Goal: Information Seeking & Learning: Learn about a topic

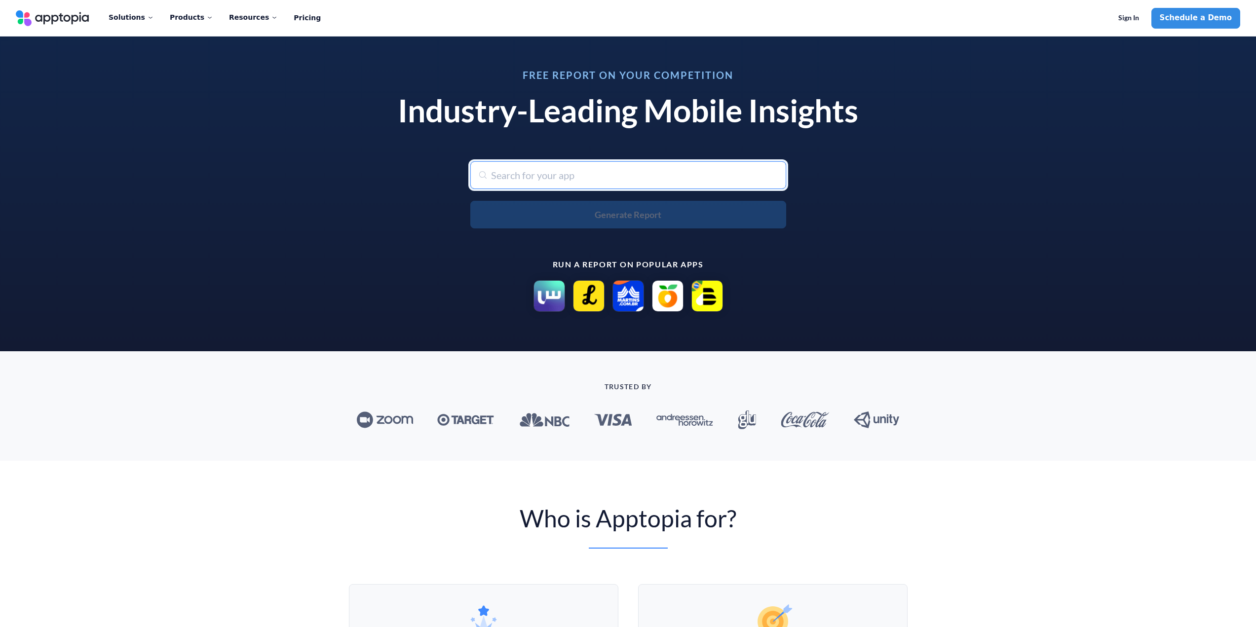
click at [596, 179] on input "text" at bounding box center [628, 175] width 316 height 28
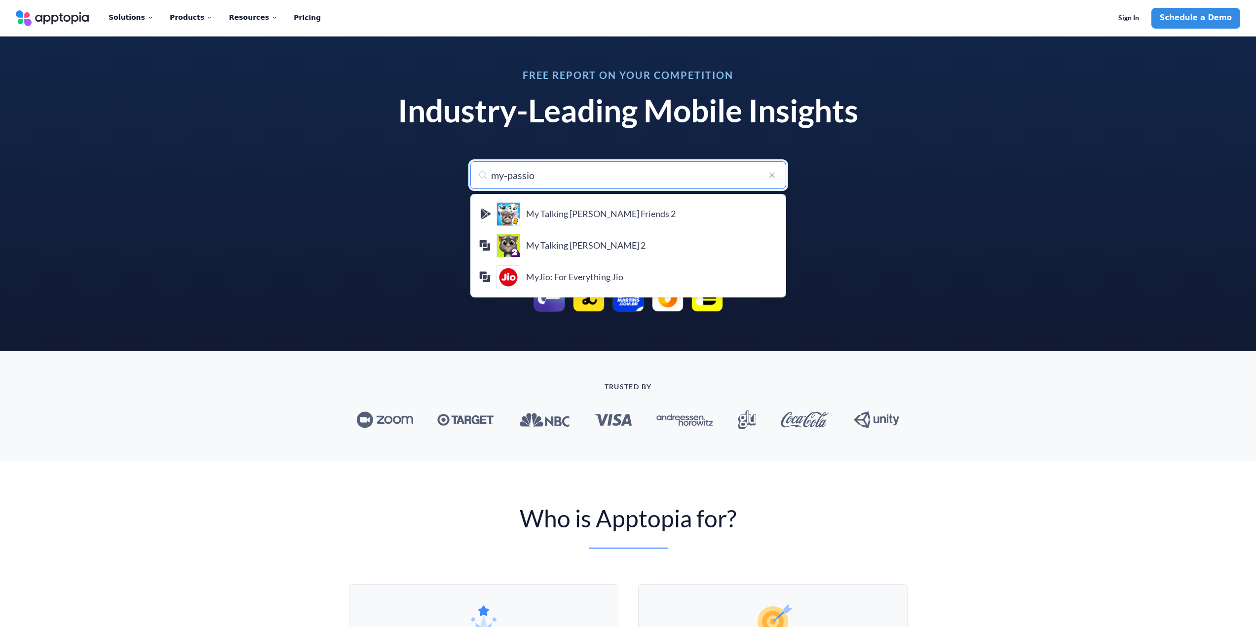
type input "my-passion"
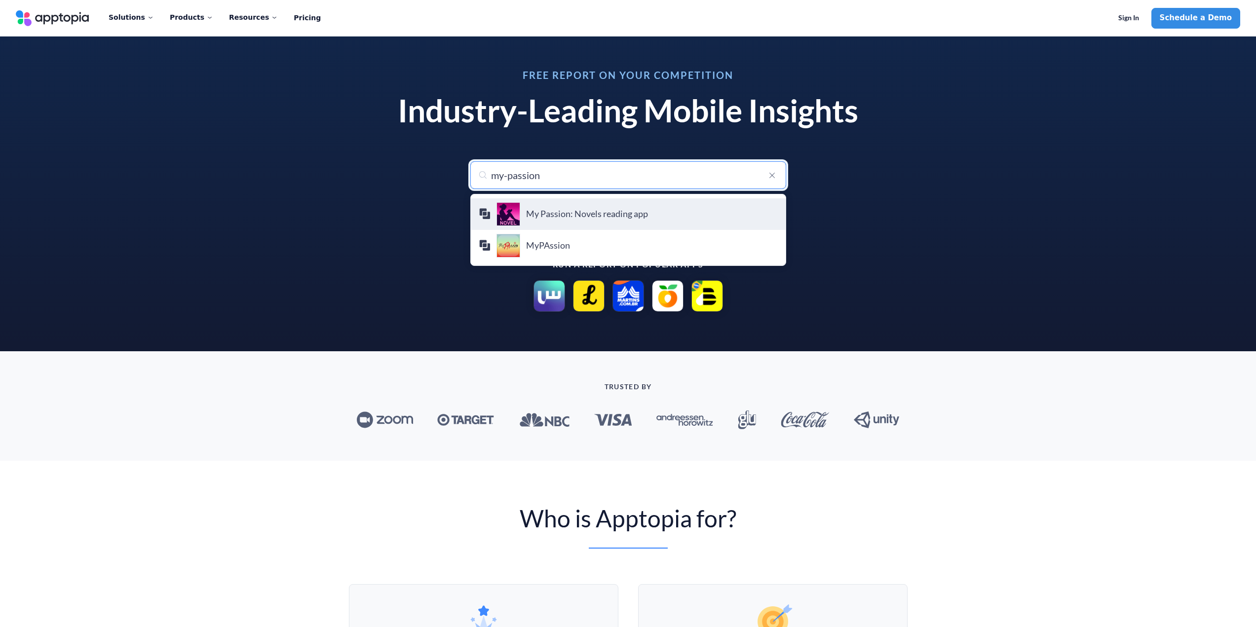
click at [590, 212] on h4 "My Passion: Novels reading app" at bounding box center [652, 214] width 252 height 11
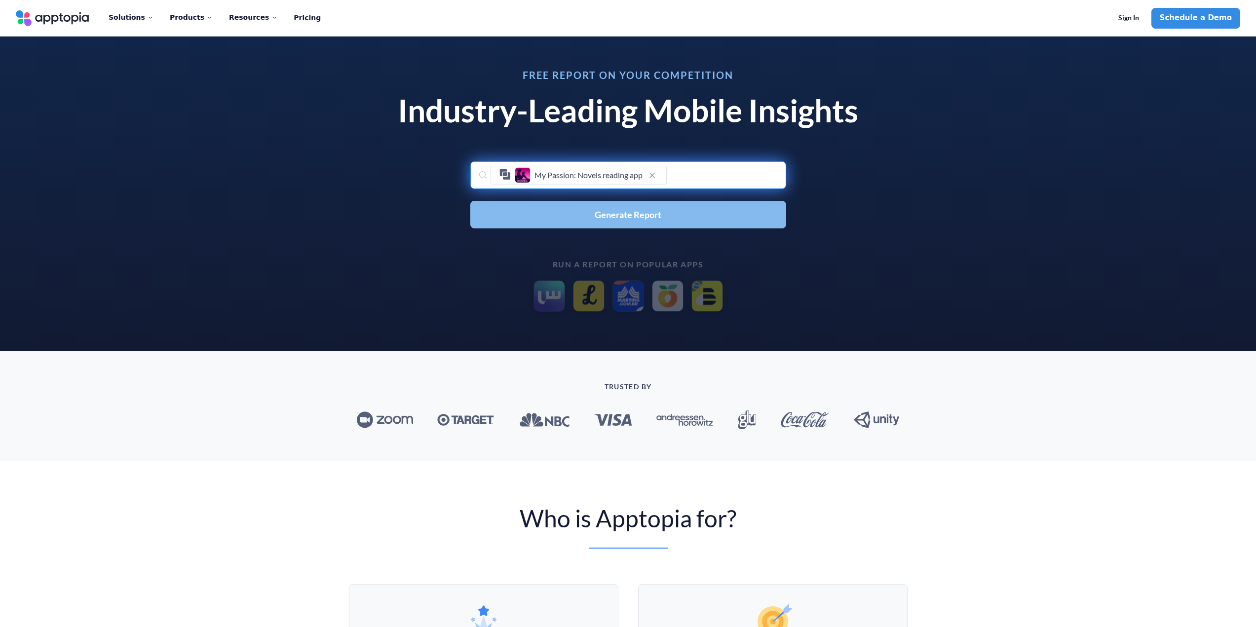
click at [621, 214] on span "Generate Report" at bounding box center [628, 214] width 67 height 9
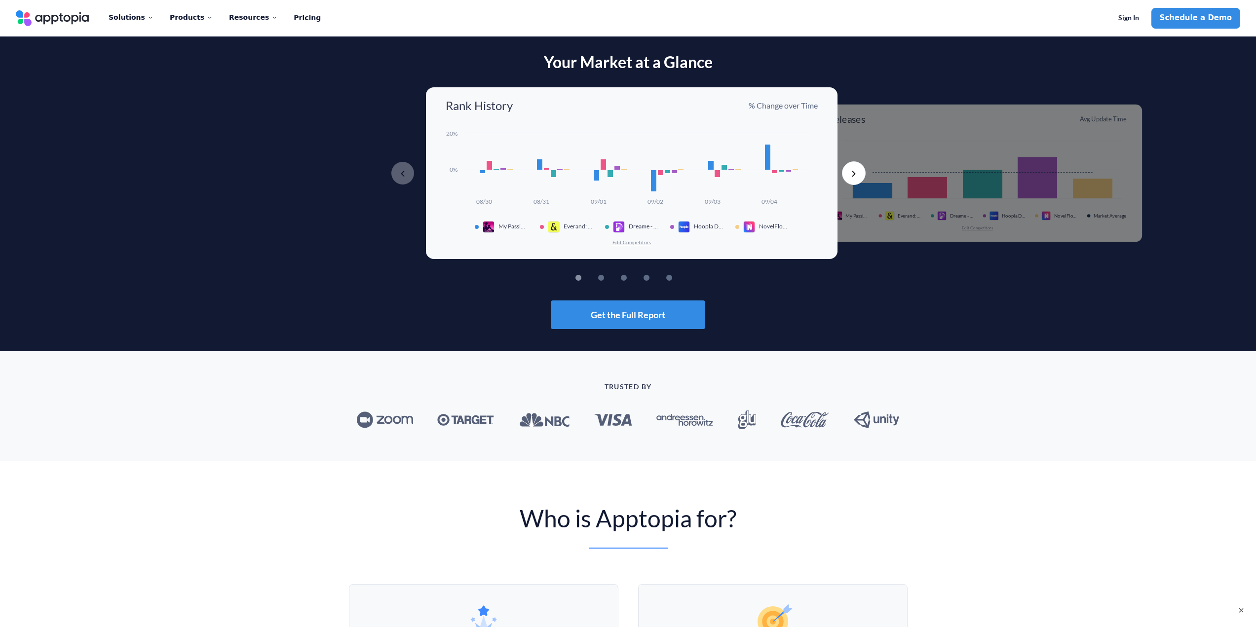
click at [857, 173] on button "Next" at bounding box center [854, 173] width 24 height 24
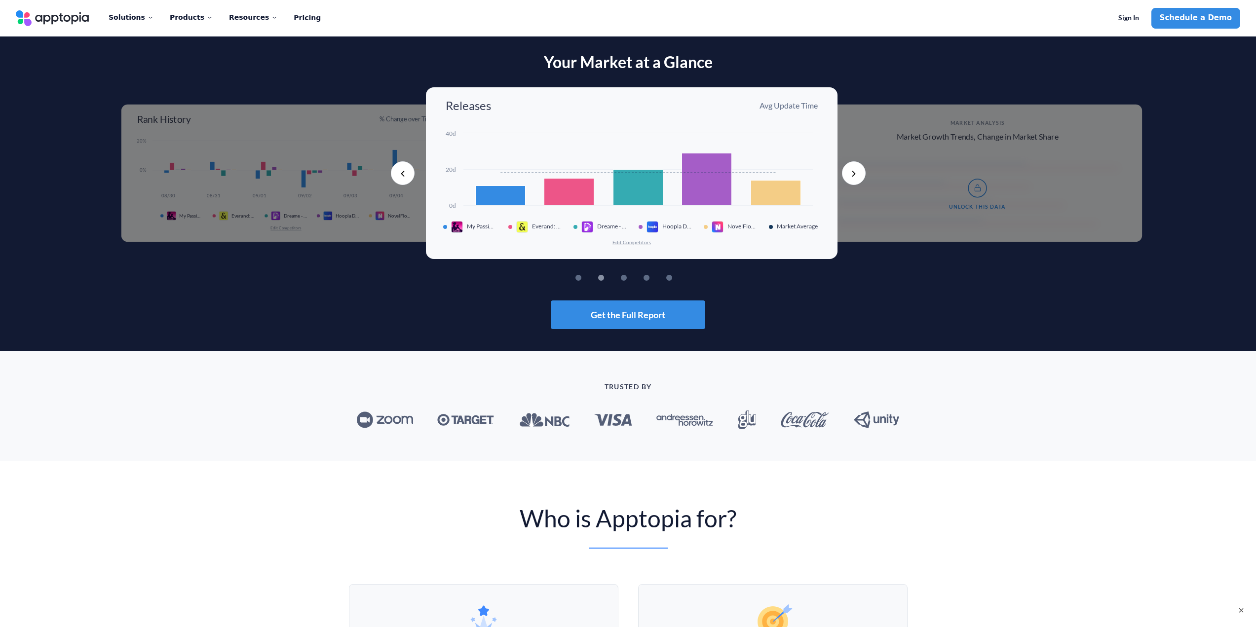
click at [627, 248] on div "Releases Avg Update Time Created with Highcharts 10.3.3 0d 20d 40d My Passion: …" at bounding box center [632, 173] width 412 height 172
click at [630, 245] on button "Edit Competitors" at bounding box center [631, 242] width 39 height 7
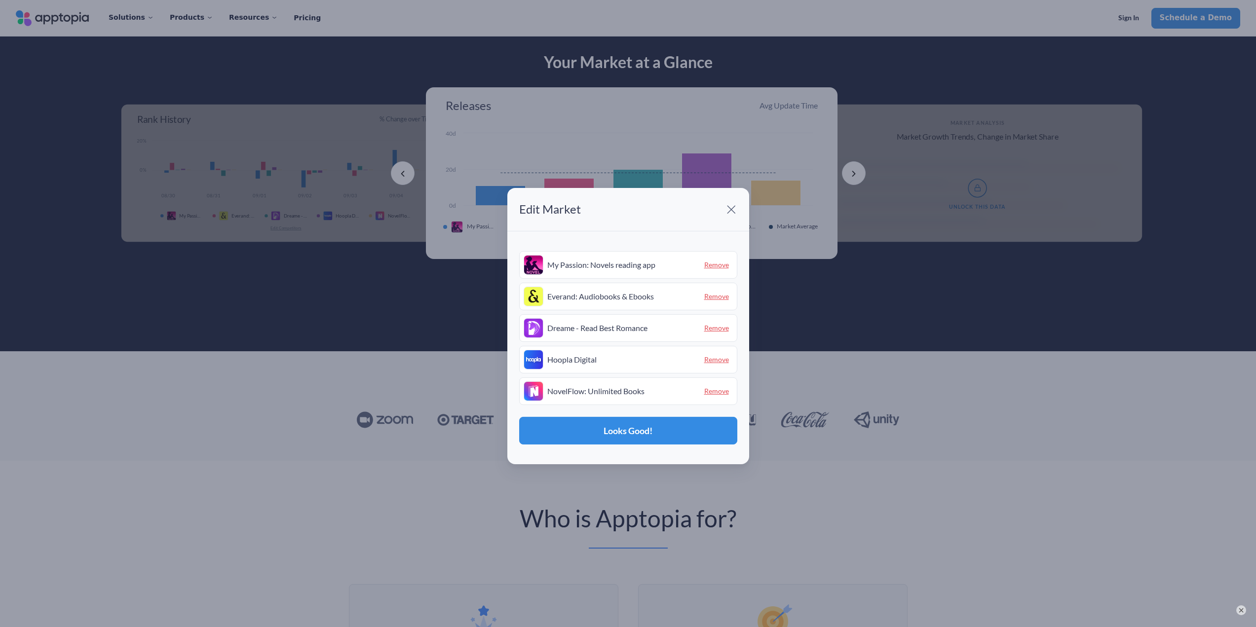
click at [577, 356] on span "Hoopla Digital" at bounding box center [621, 359] width 149 height 9
click at [728, 205] on span at bounding box center [732, 209] width 20 height 20
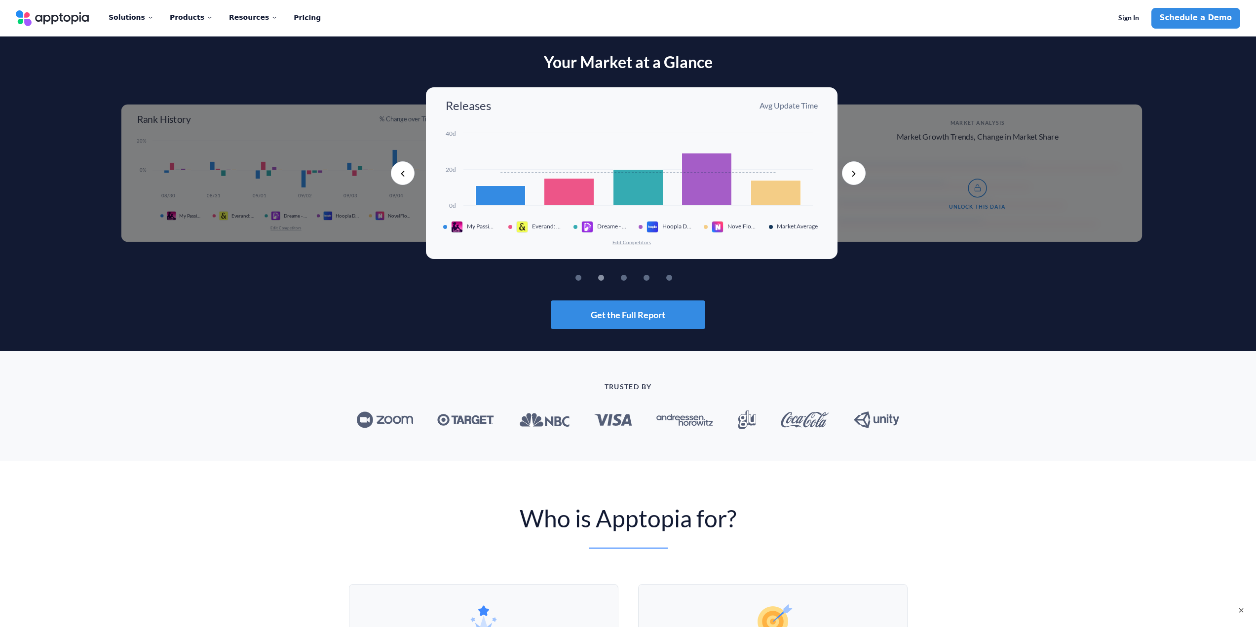
click at [847, 179] on button "Next" at bounding box center [854, 173] width 24 height 24
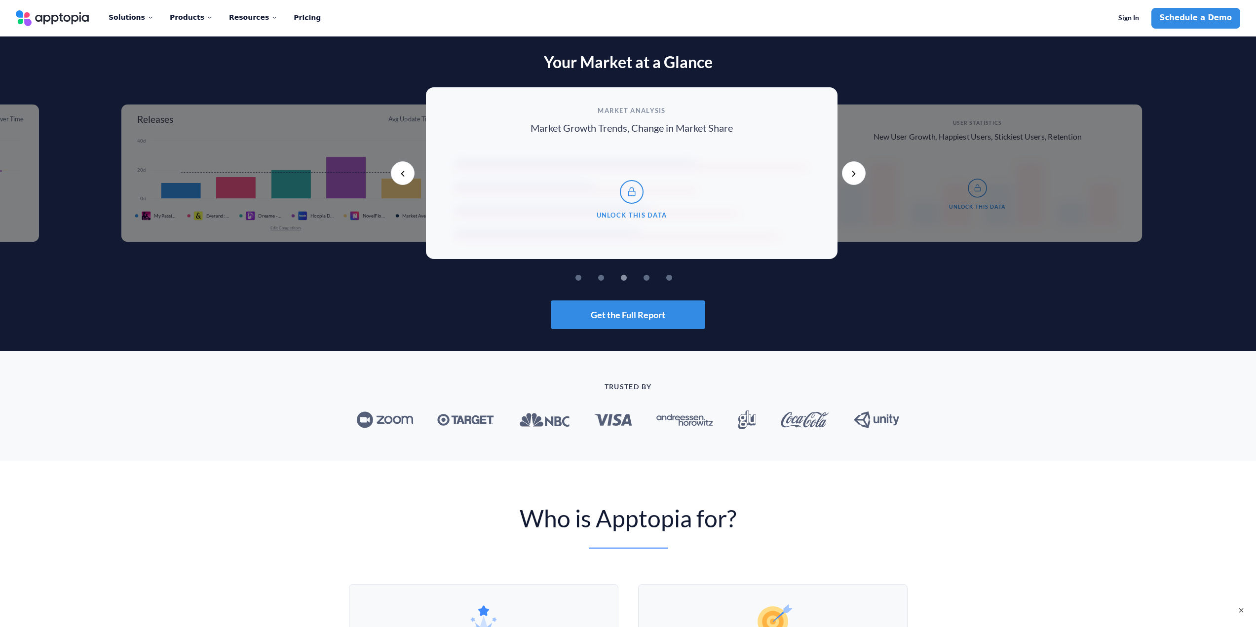
click at [401, 172] on button "Previous" at bounding box center [403, 173] width 24 height 24
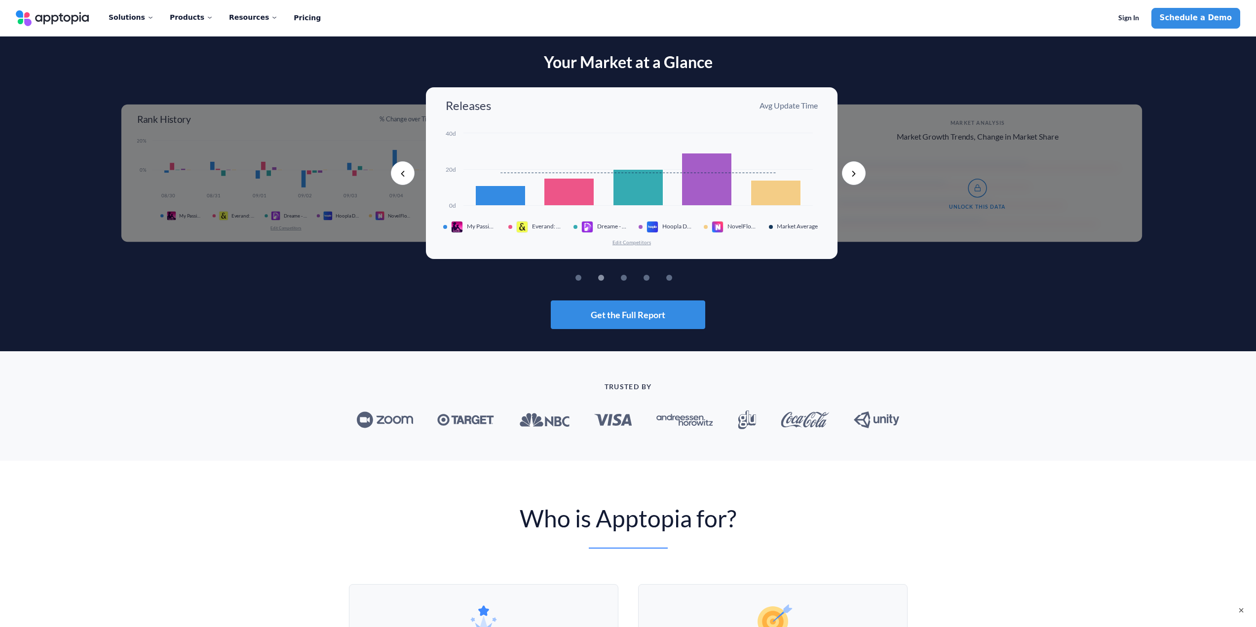
click at [402, 172] on button "Previous" at bounding box center [403, 173] width 24 height 24
click at [442, 366] on div "TRUSTED BY" at bounding box center [628, 406] width 1256 height 110
click at [403, 174] on button "Previous" at bounding box center [403, 173] width 24 height 24
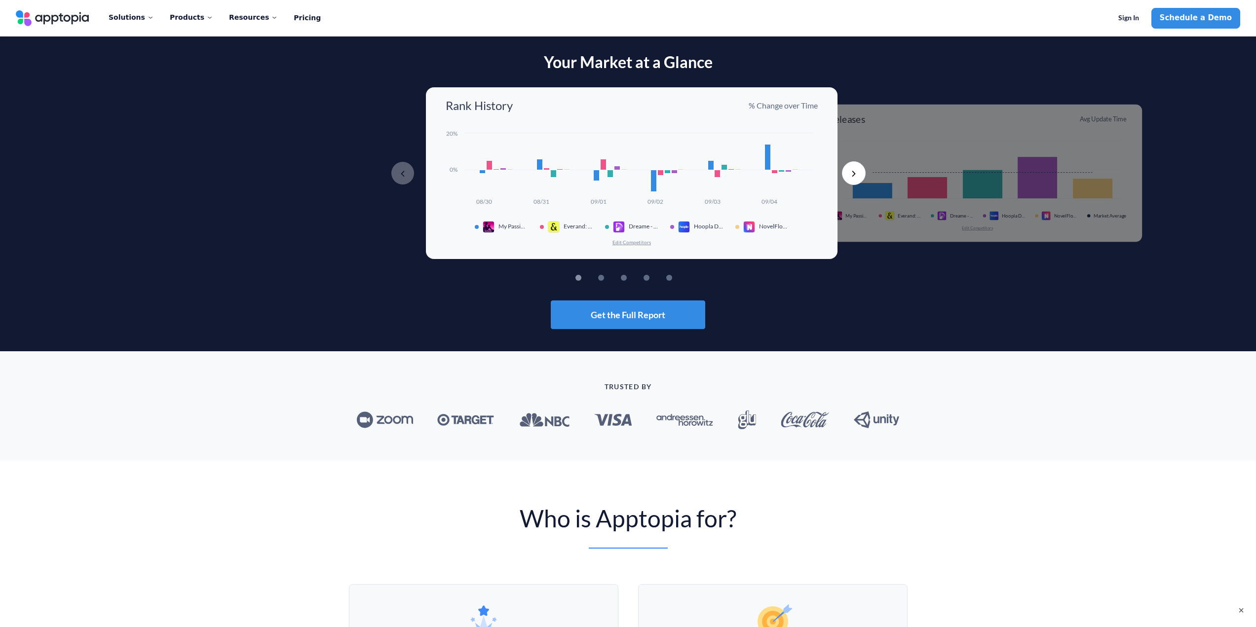
drag, startPoint x: 479, startPoint y: 214, endPoint x: 508, endPoint y: 197, distance: 34.0
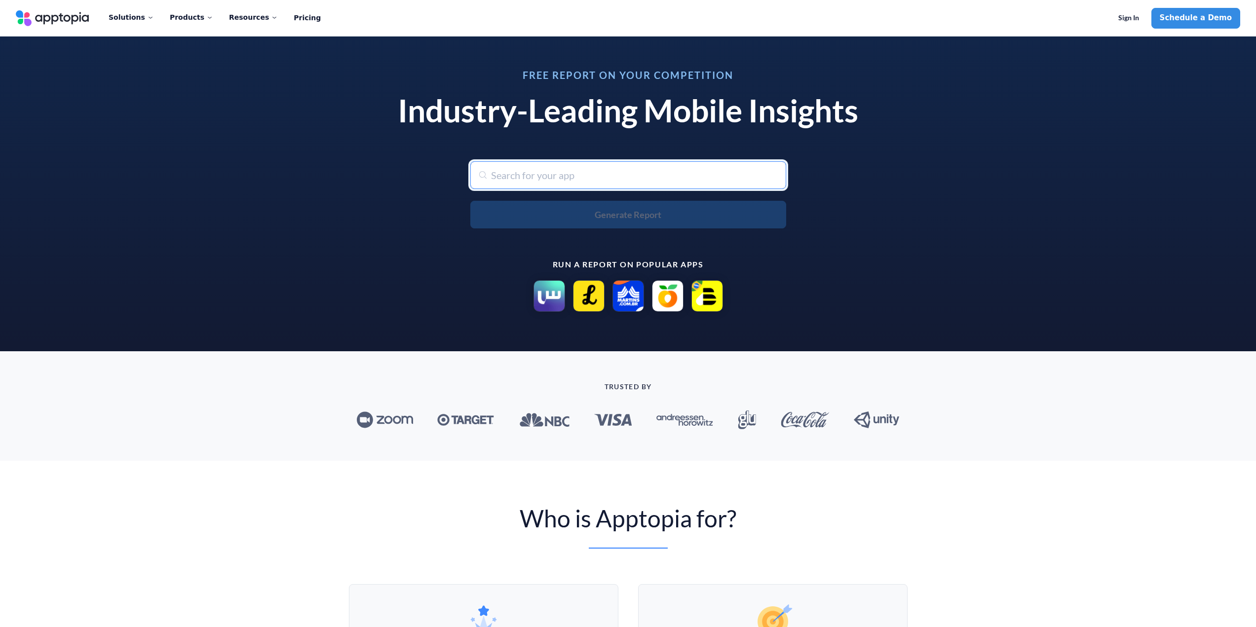
click at [546, 171] on input "text" at bounding box center [628, 175] width 316 height 28
click at [546, 173] on input "lovenspice" at bounding box center [628, 175] width 316 height 28
type input "loveandspice"
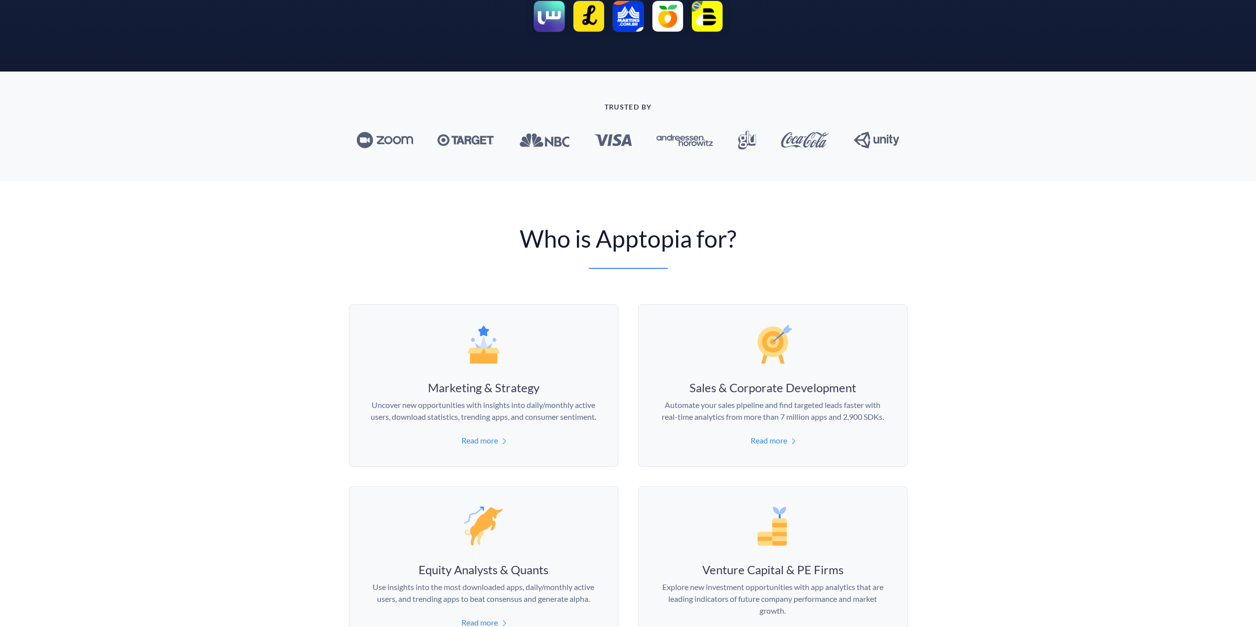
scroll to position [395, 0]
